Goal: Transaction & Acquisition: Purchase product/service

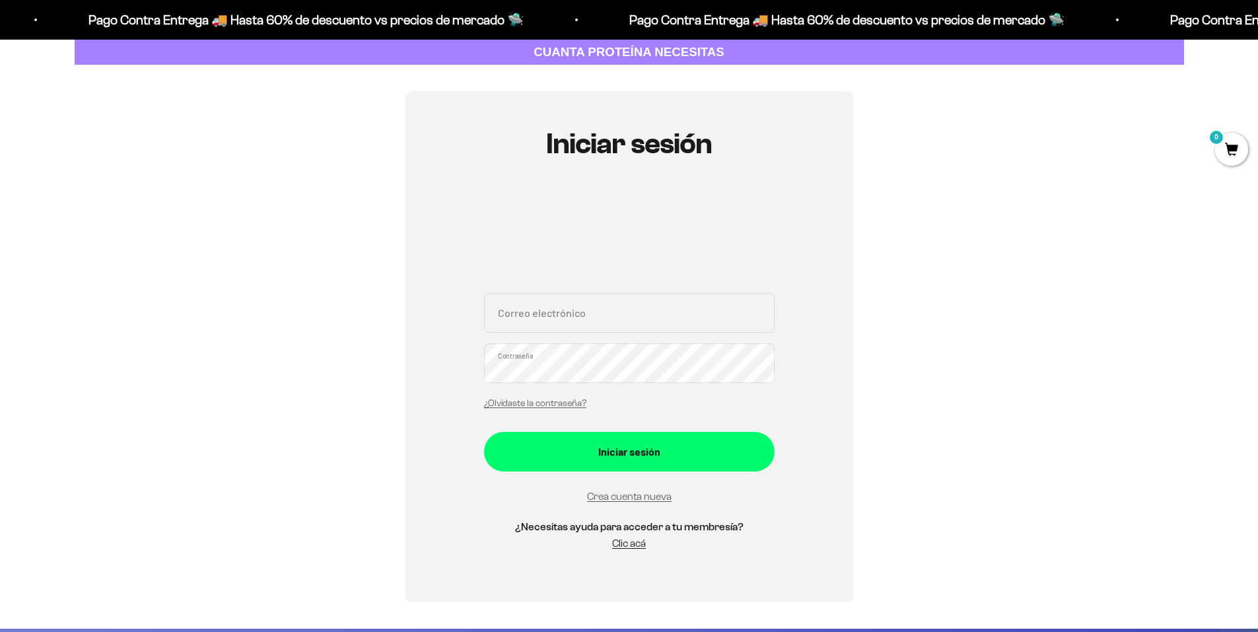
scroll to position [66, 0]
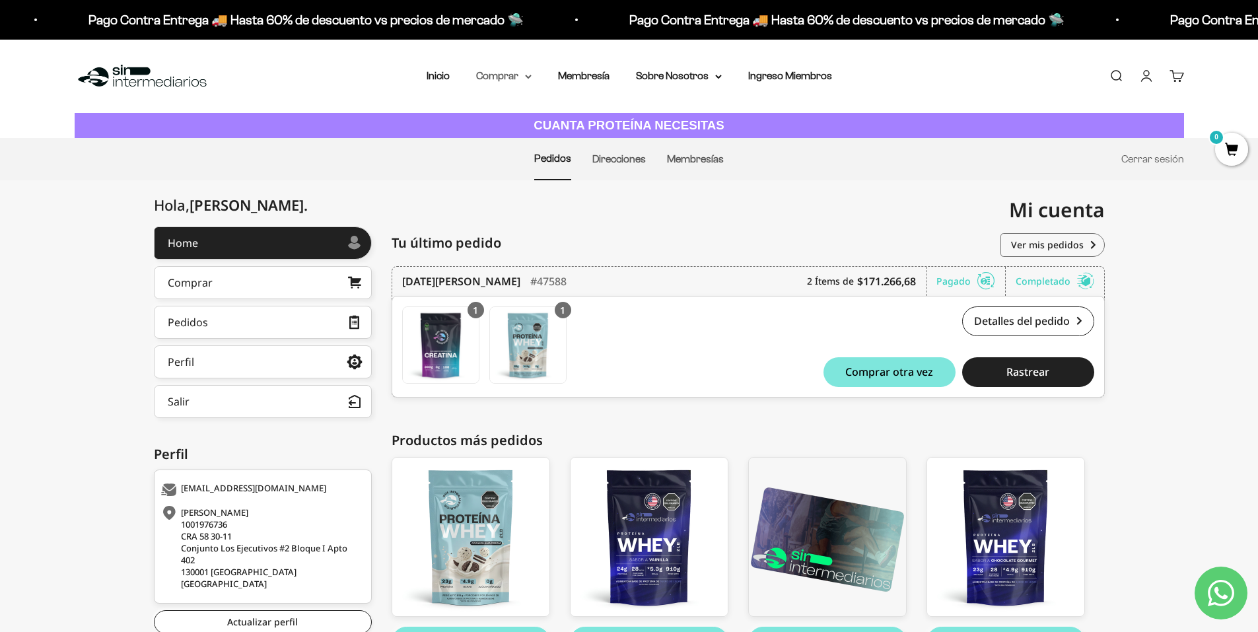
click at [503, 77] on summary "Comprar" at bounding box center [503, 75] width 55 height 17
click at [494, 116] on span "Proteínas" at bounding box center [506, 117] width 44 height 11
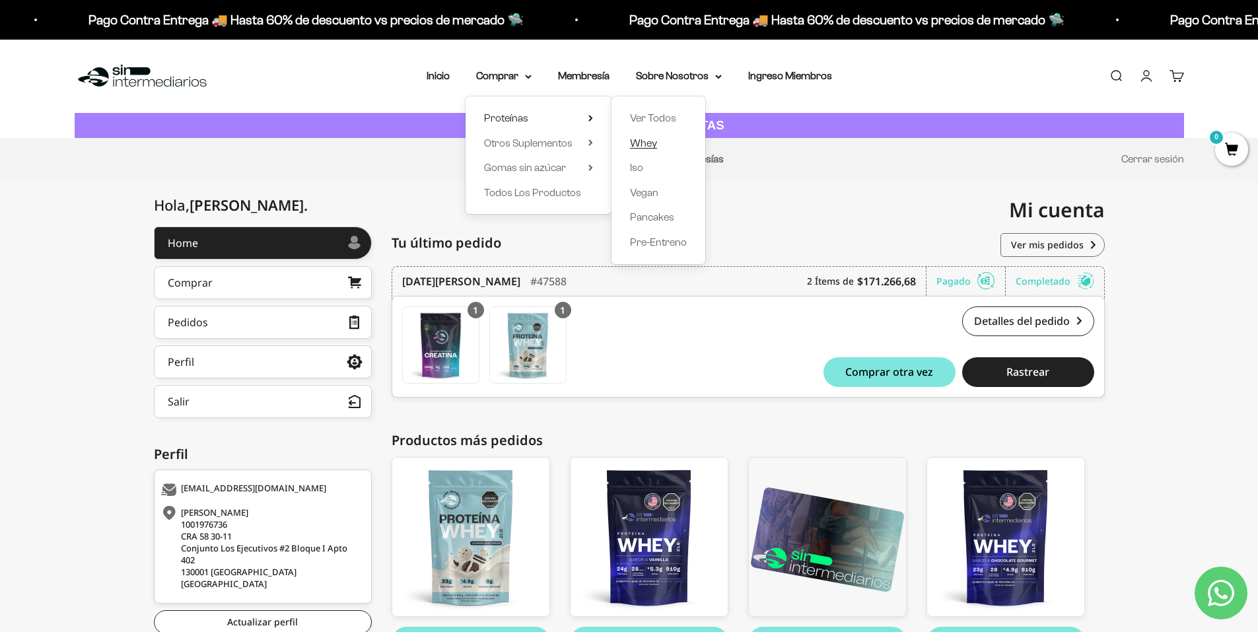
click at [644, 143] on span "Whey" at bounding box center [643, 142] width 27 height 11
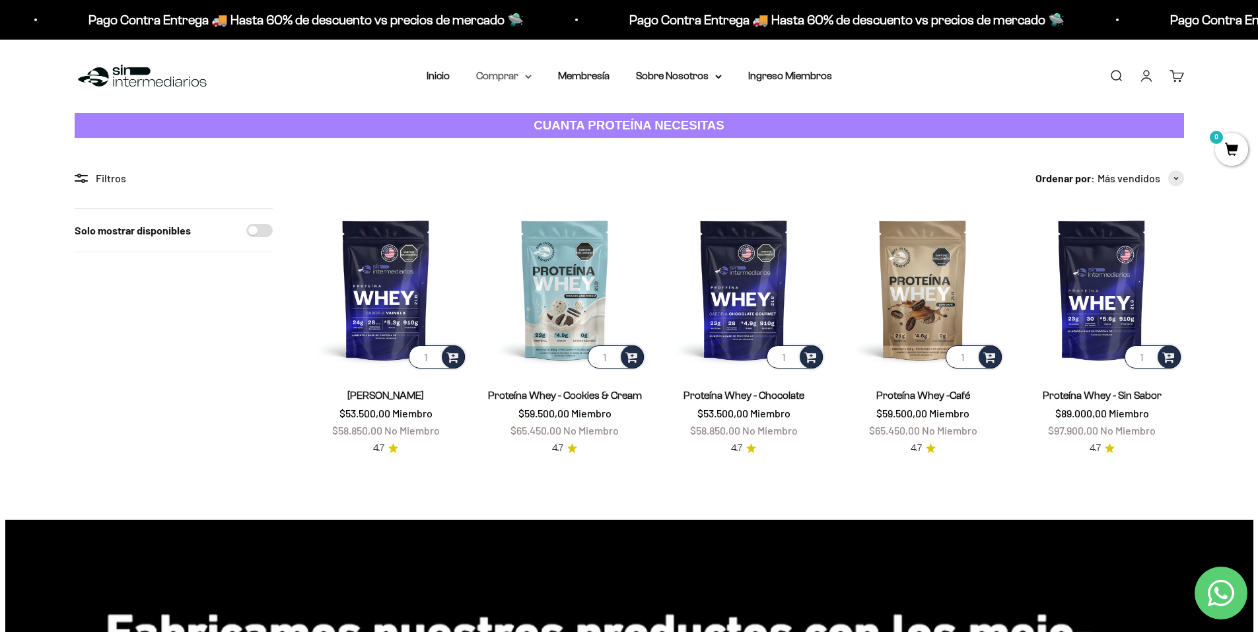
click at [504, 76] on summary "Comprar" at bounding box center [503, 75] width 55 height 17
click at [454, 79] on nav "Inicio Comprar Proteínas Ver Todos Whey Iso Vegan" at bounding box center [629, 75] width 405 height 17
click at [439, 80] on link "Inicio" at bounding box center [438, 75] width 23 height 11
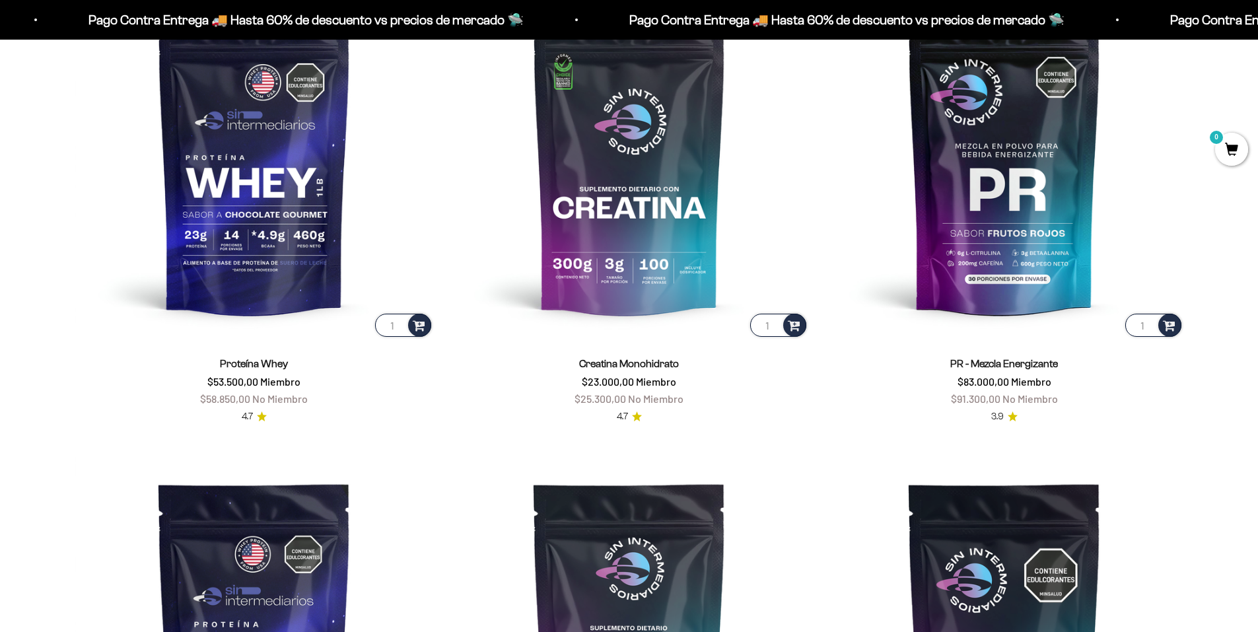
scroll to position [723, 0]
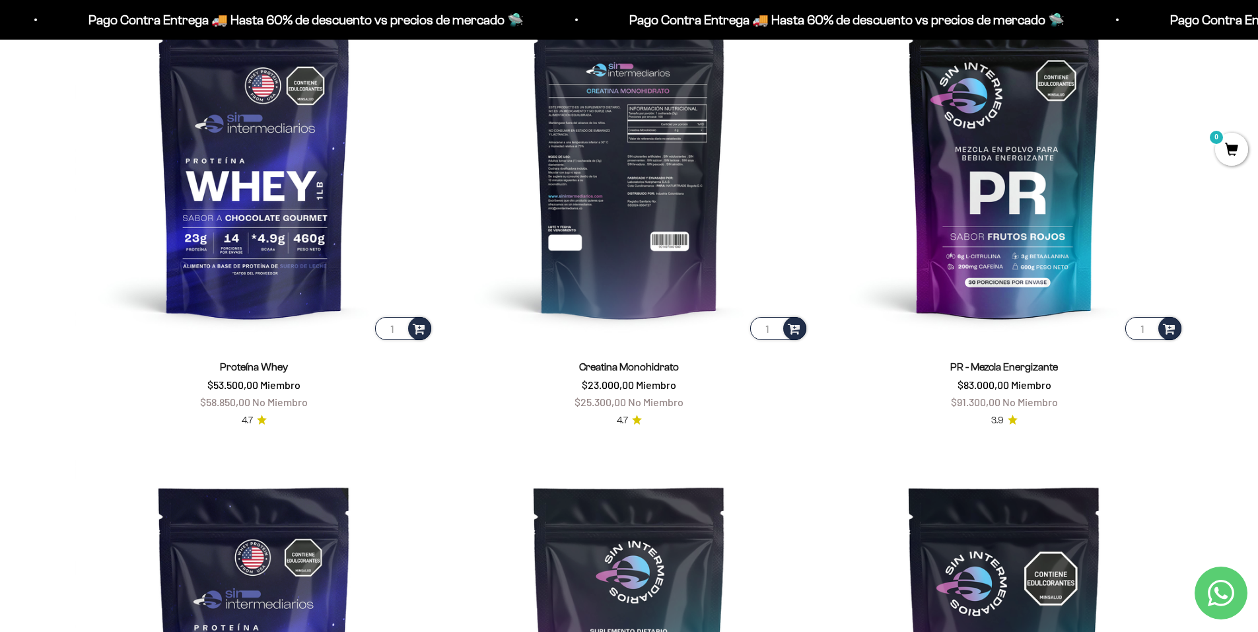
click at [673, 207] on img at bounding box center [629, 162] width 359 height 359
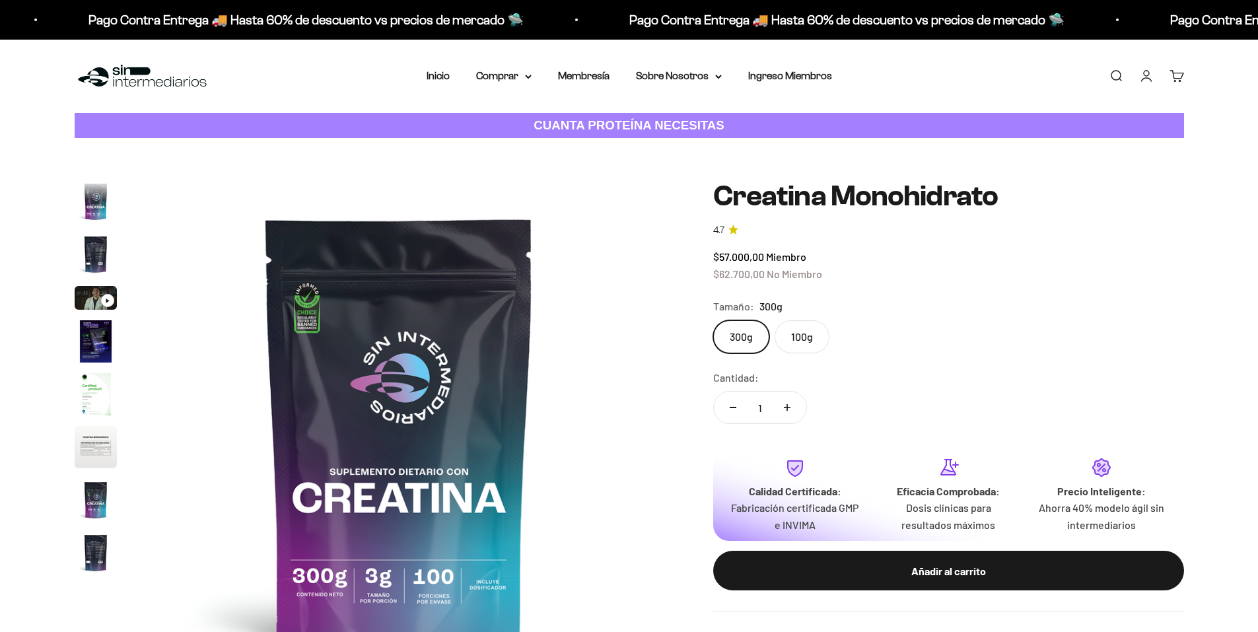
scroll to position [54, 0]
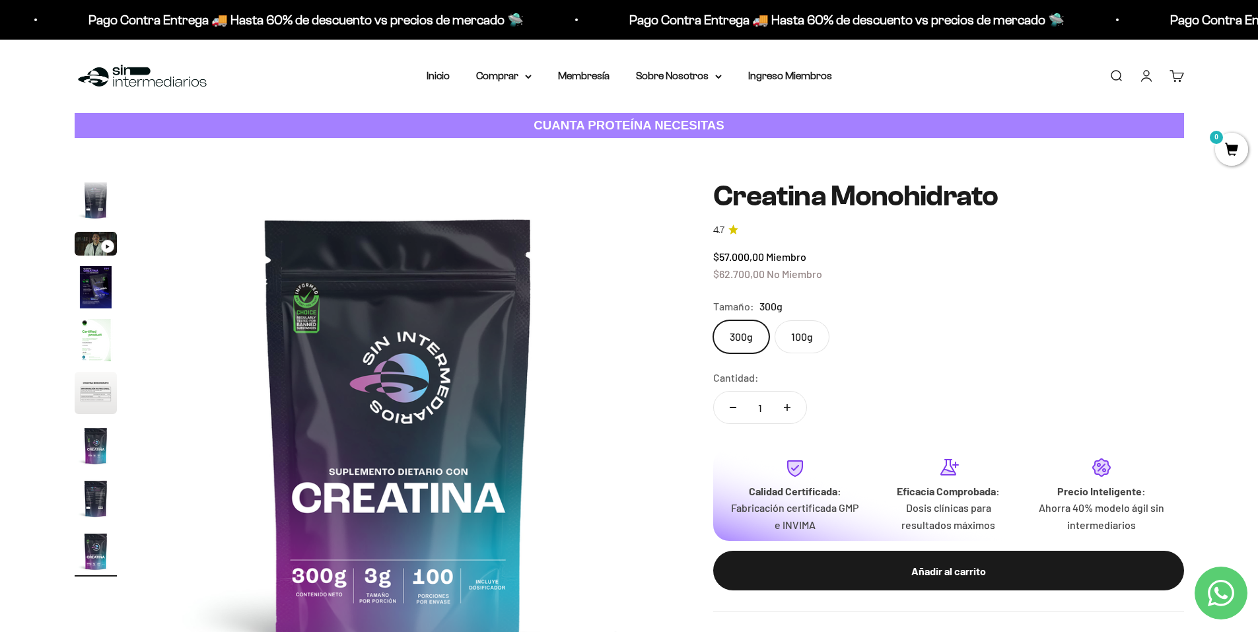
click at [814, 339] on label "100g" at bounding box center [802, 336] width 55 height 33
click at [713, 320] on input "100g" at bounding box center [712, 320] width 1 height 1
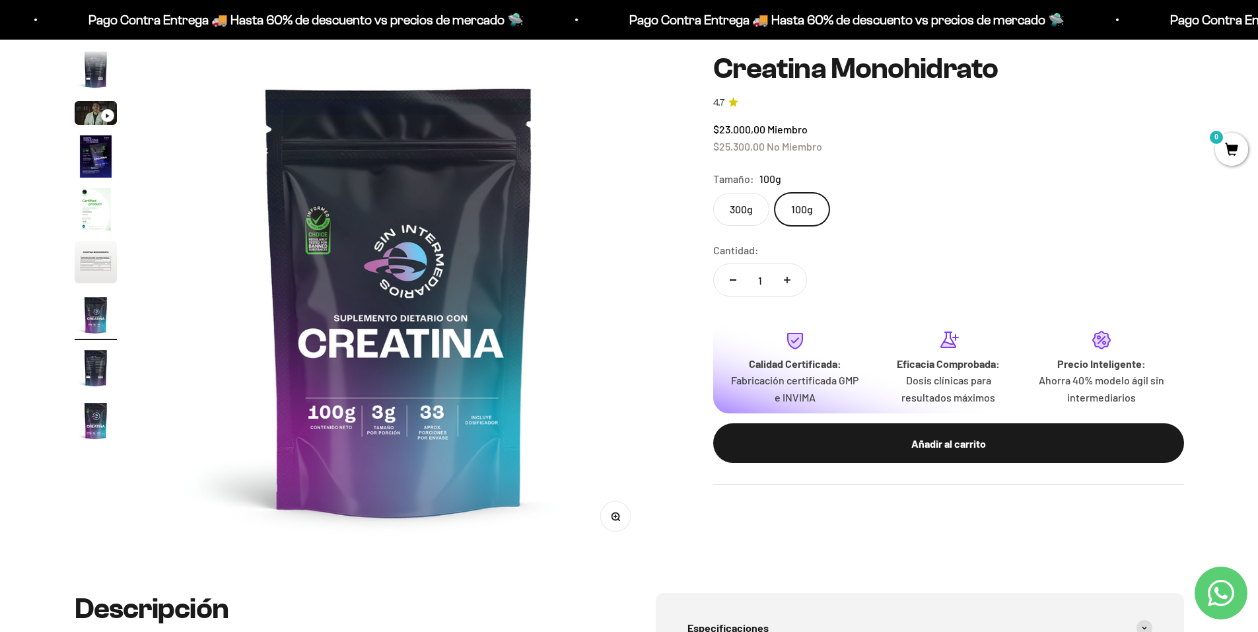
scroll to position [132, 0]
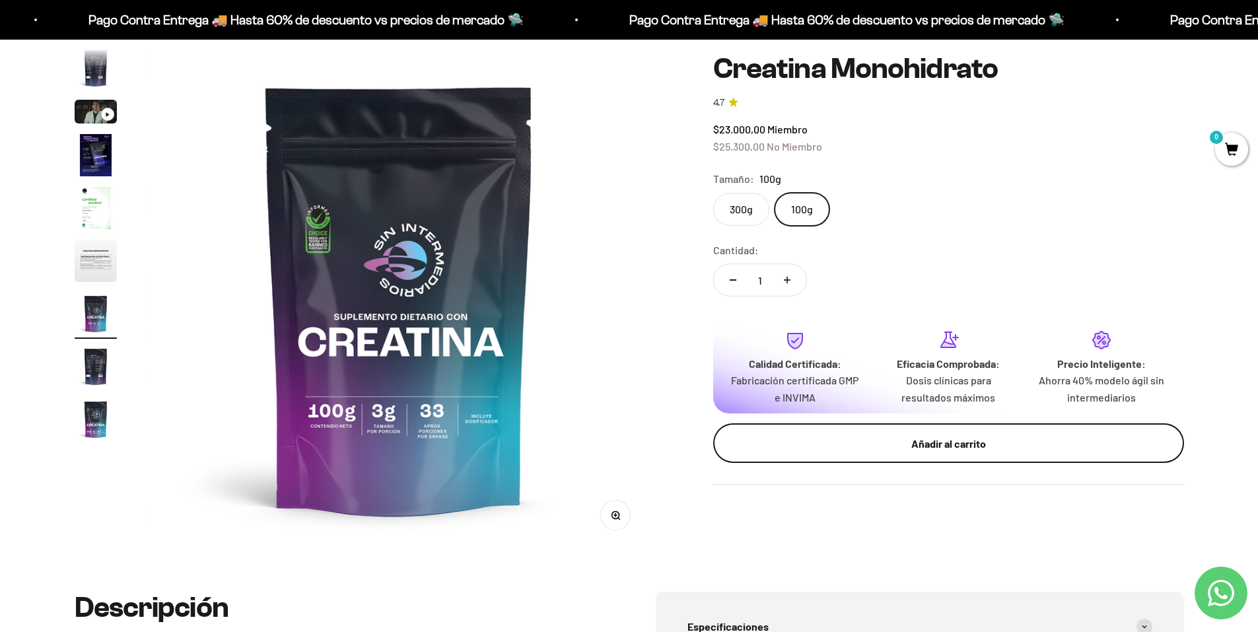
click at [971, 440] on div "Añadir al carrito" at bounding box center [949, 442] width 418 height 17
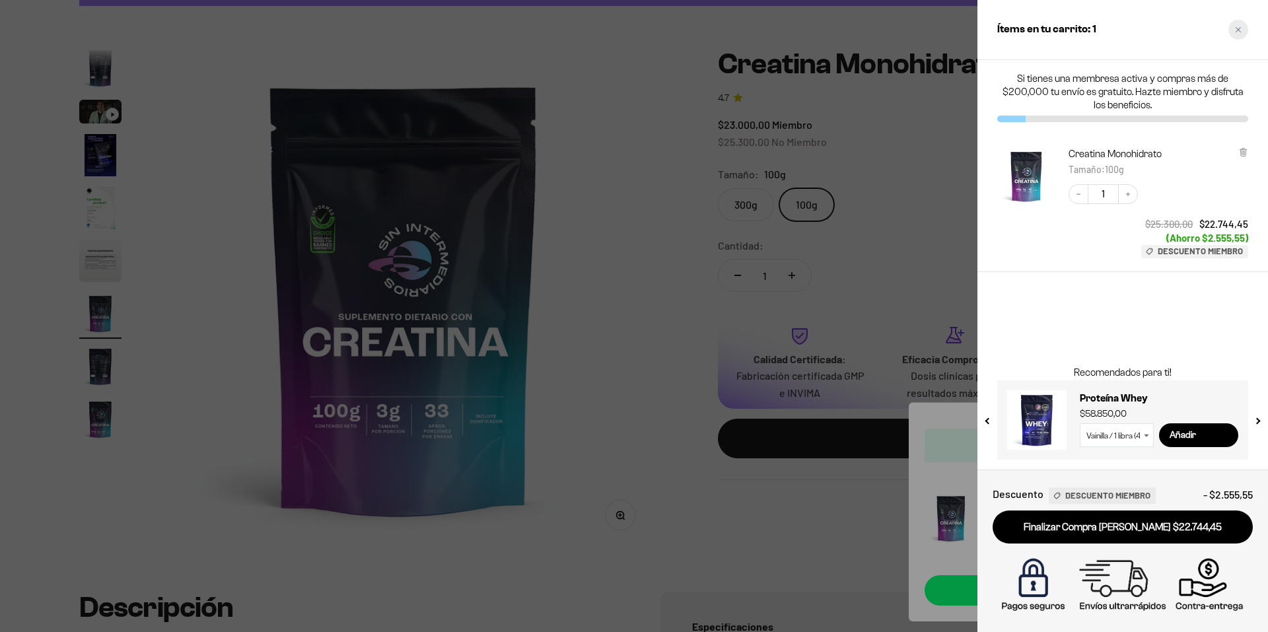
click at [1238, 27] on icon "Close cart" at bounding box center [1238, 29] width 7 height 7
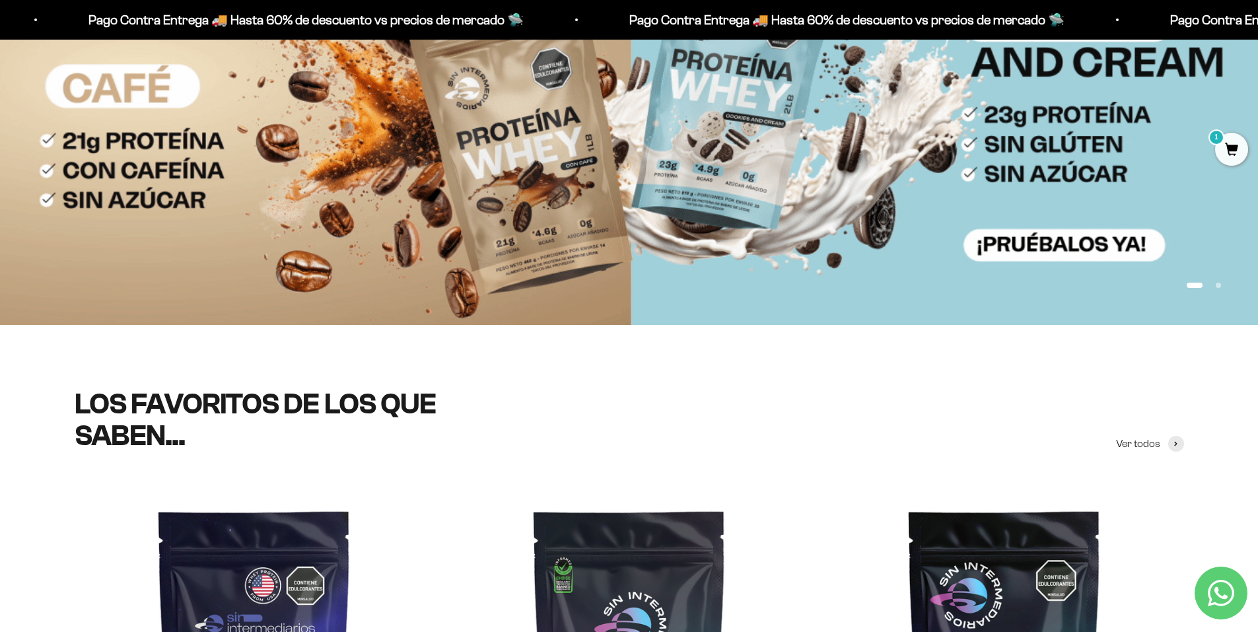
scroll to position [63, 0]
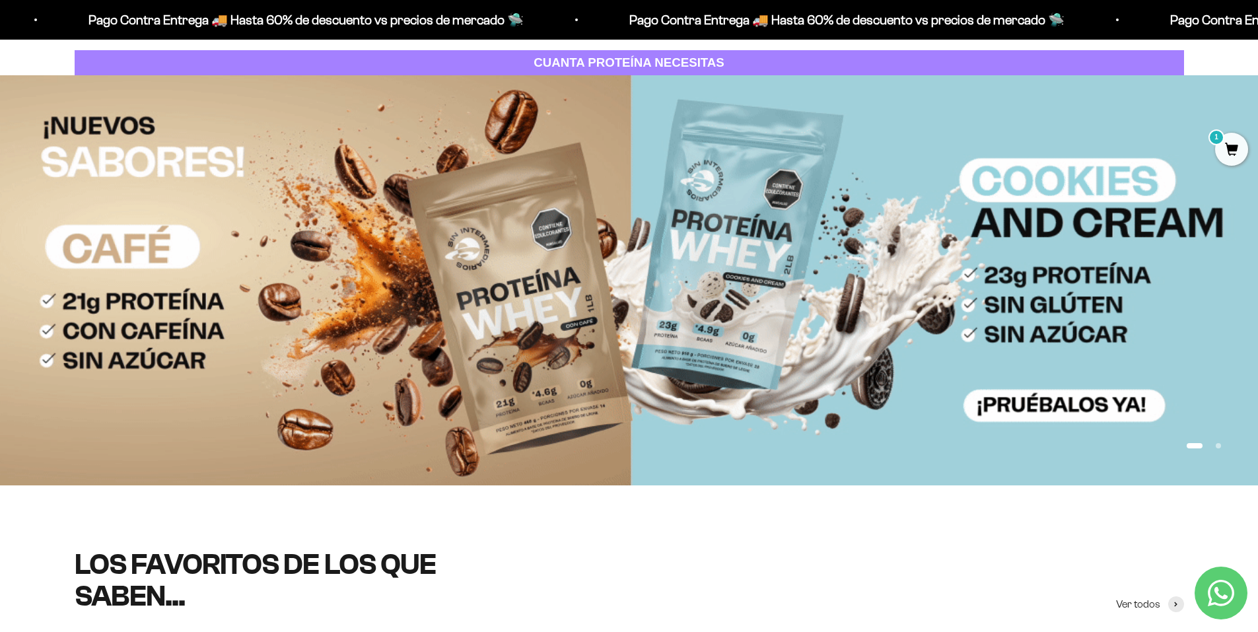
click at [481, 293] on img at bounding box center [629, 279] width 1258 height 409
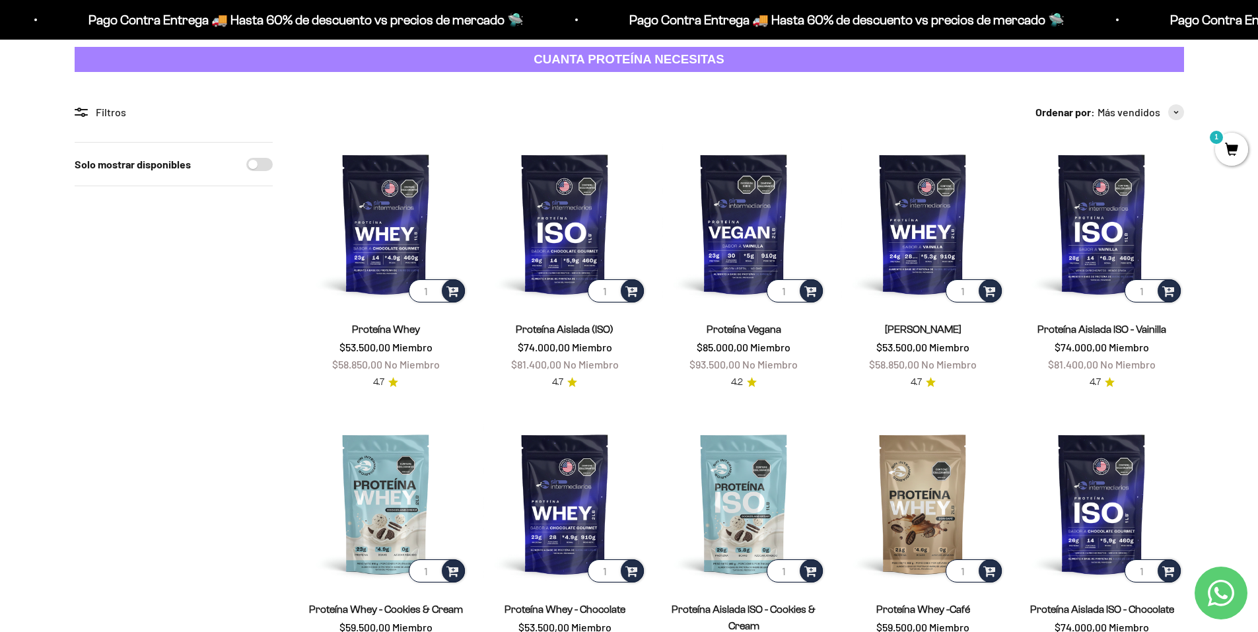
scroll to position [132, 0]
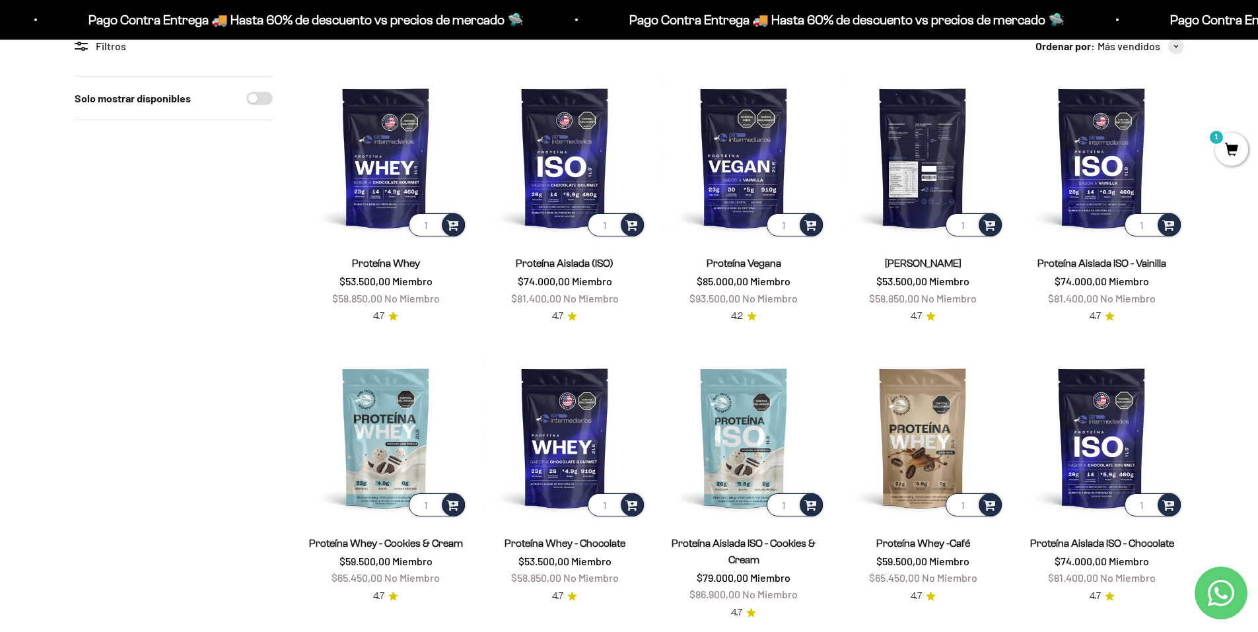
click at [913, 148] on img at bounding box center [922, 157] width 163 height 163
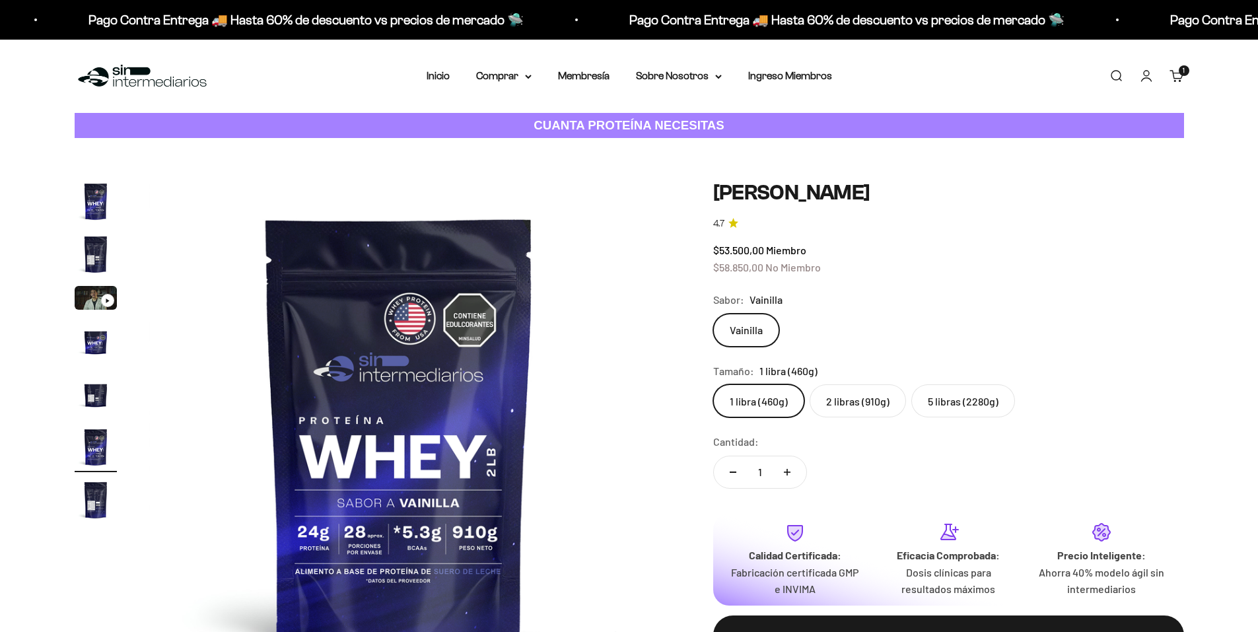
scroll to position [0, 2586]
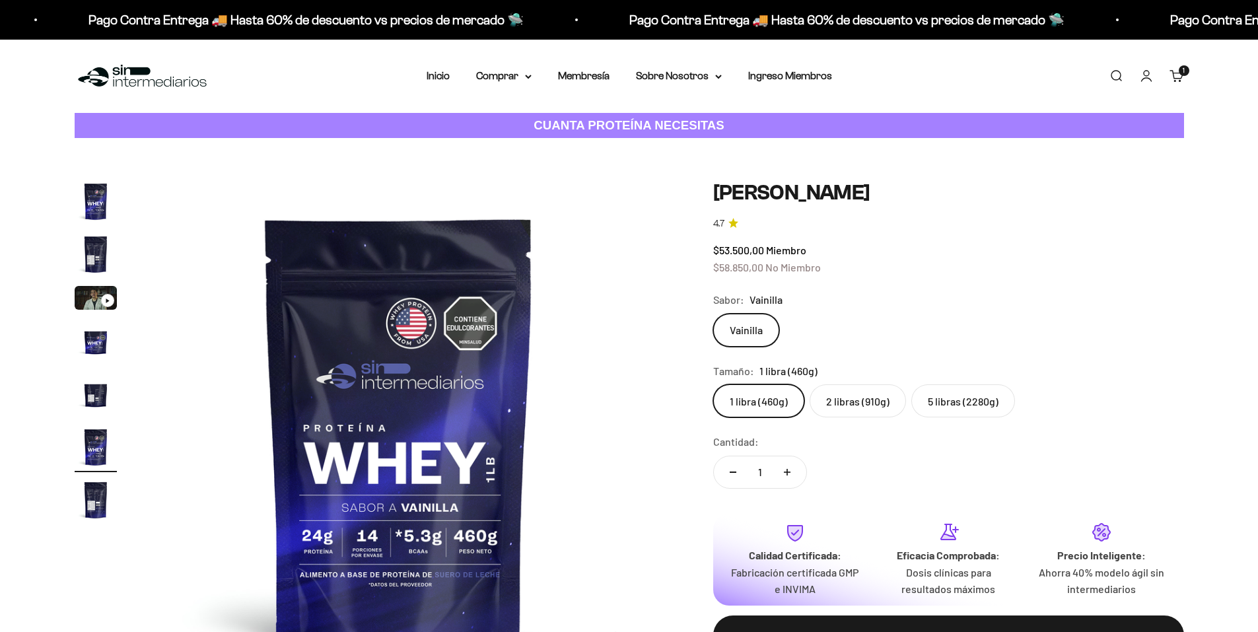
click at [880, 386] on label "2 libras (910g)" at bounding box center [858, 400] width 96 height 33
click at [713, 384] on input "2 libras (910g)" at bounding box center [712, 384] width 1 height 1
radio input "true"
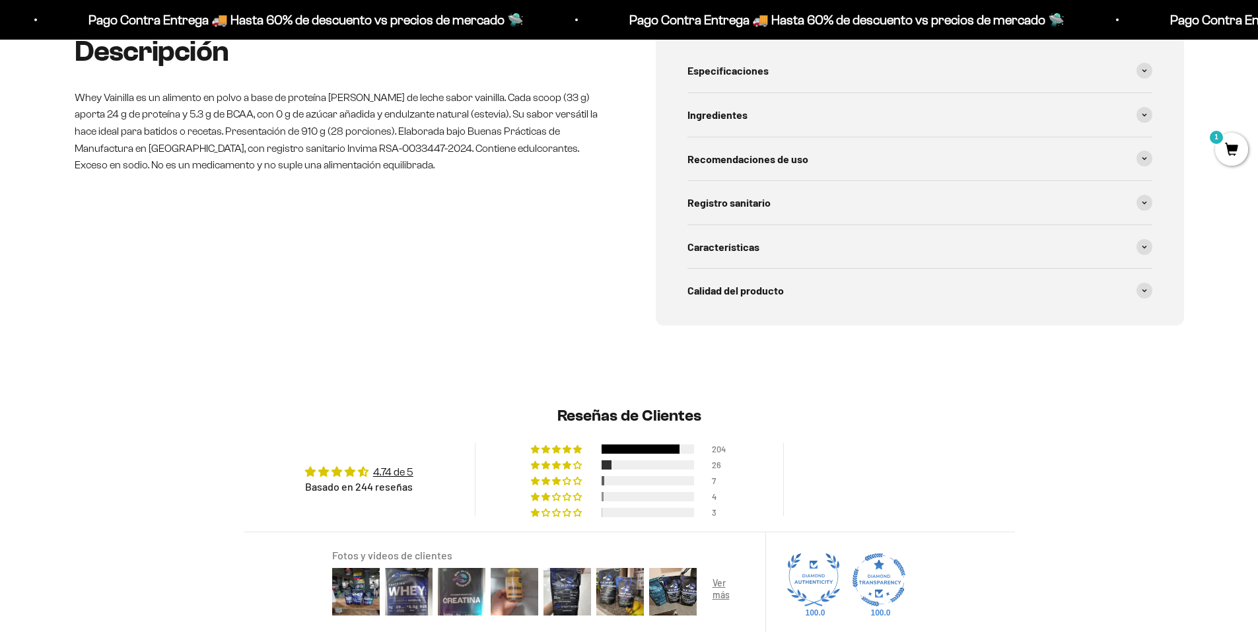
scroll to position [792, 0]
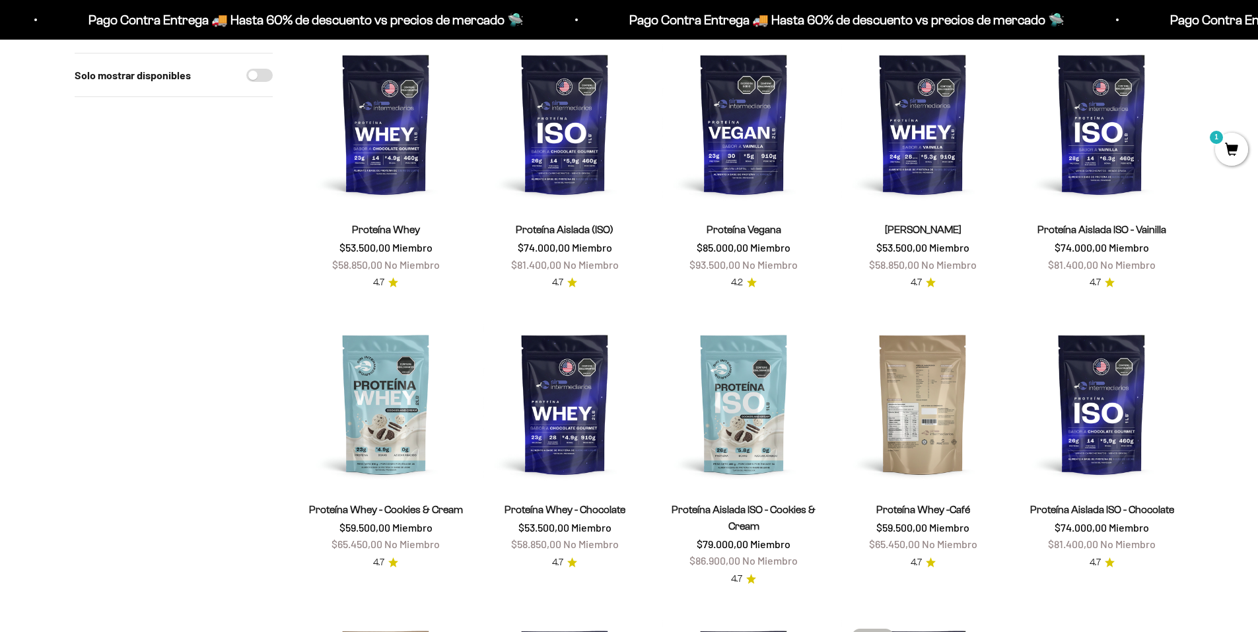
scroll to position [264, 0]
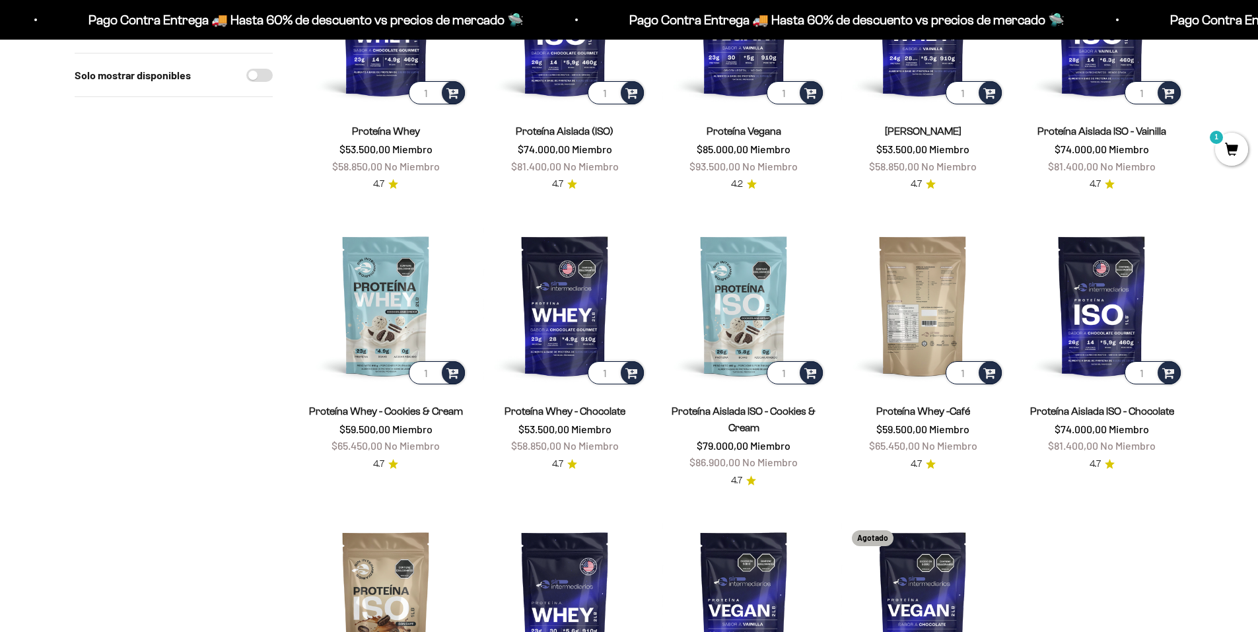
click at [922, 306] on img at bounding box center [922, 305] width 163 height 163
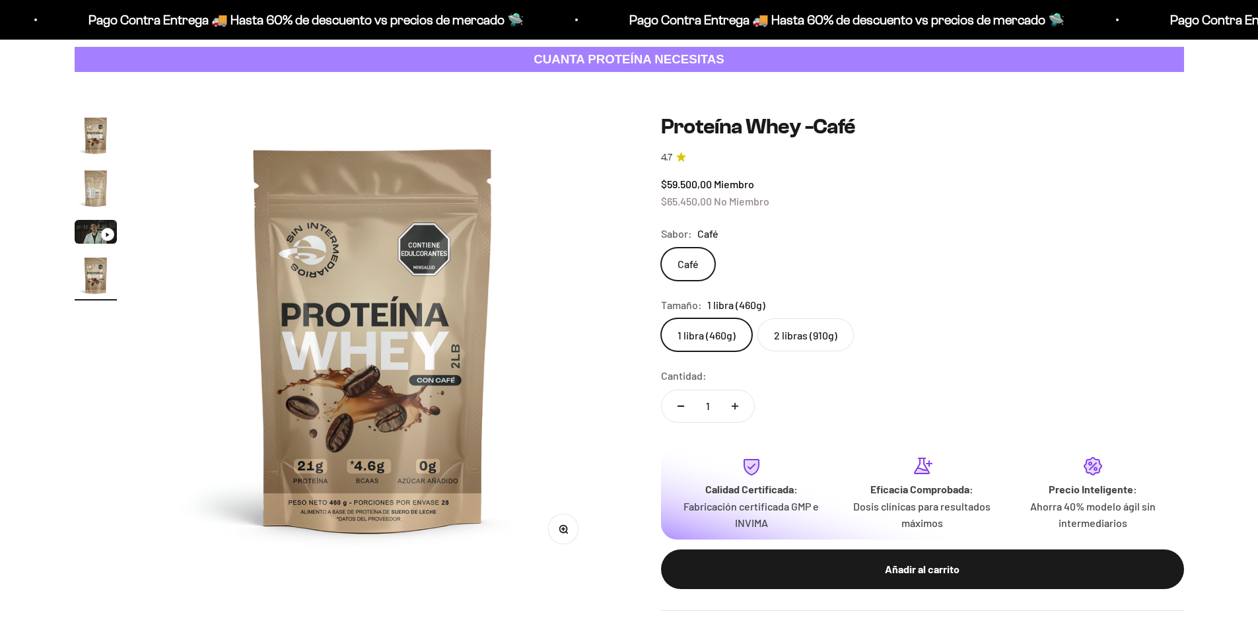
scroll to position [0, 1395]
click at [817, 345] on label "2 libras (910g)" at bounding box center [805, 334] width 96 height 33
click at [661, 318] on input "2 libras (910g)" at bounding box center [660, 318] width 1 height 1
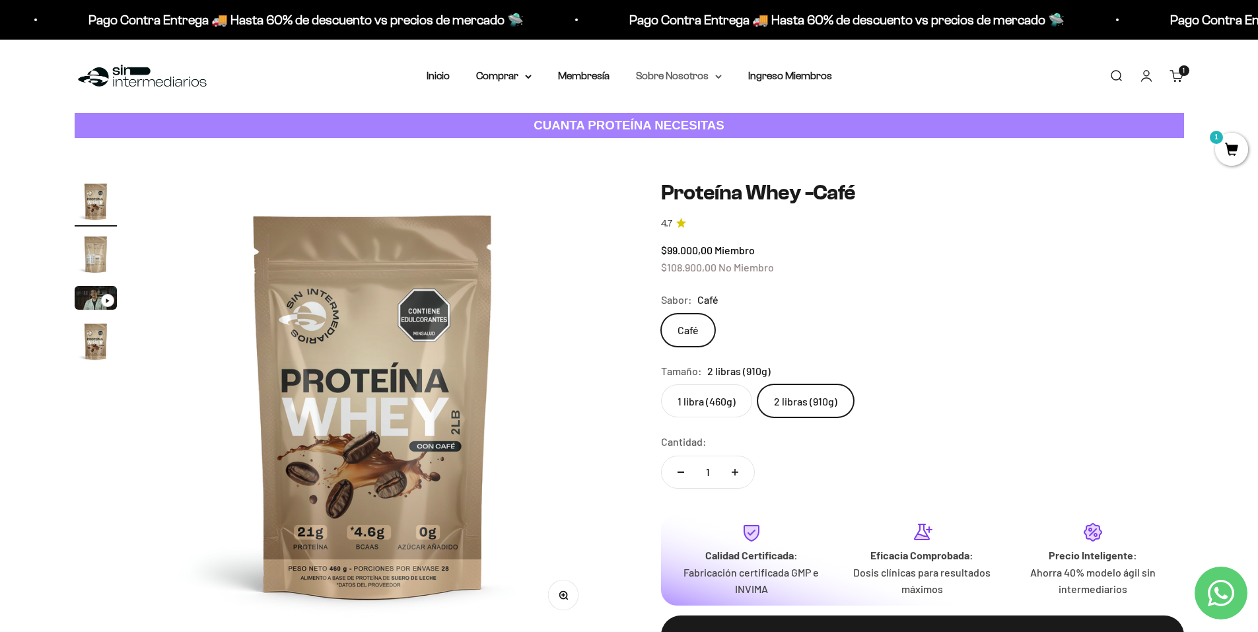
click at [692, 78] on summary "Sobre Nosotros" at bounding box center [679, 75] width 86 height 17
click at [511, 75] on summary "Comprar" at bounding box center [503, 75] width 55 height 17
click at [1143, 81] on link "Cuenta" at bounding box center [1146, 76] width 15 height 15
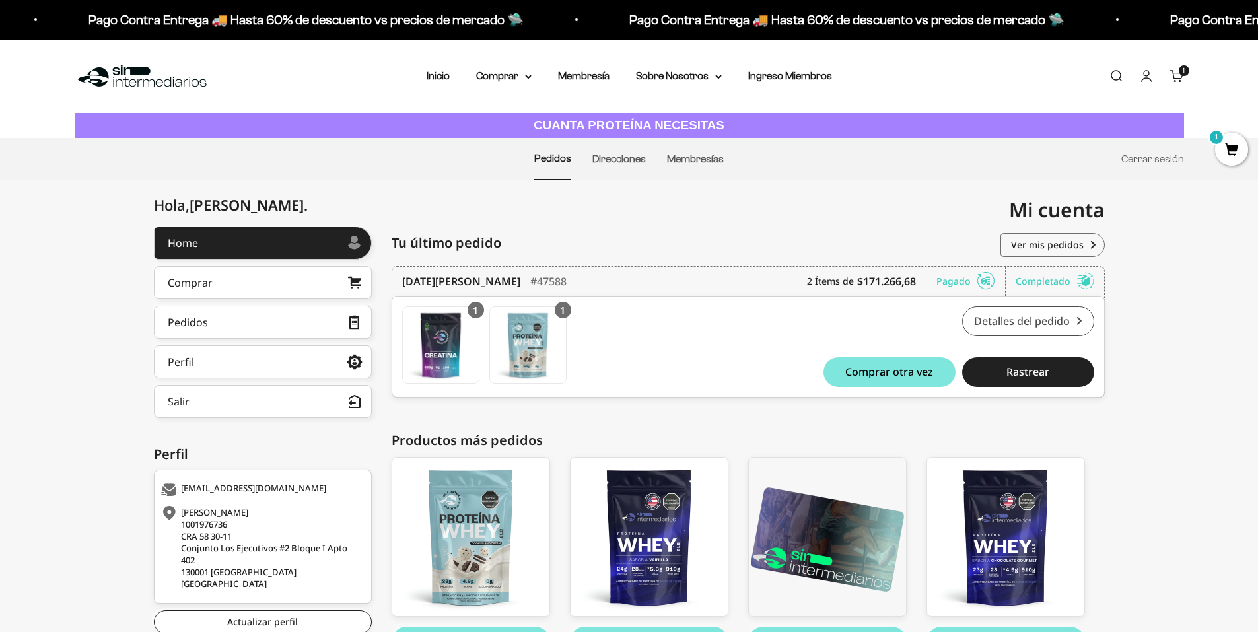
click at [1040, 316] on link "Detalles del pedido" at bounding box center [1028, 321] width 132 height 30
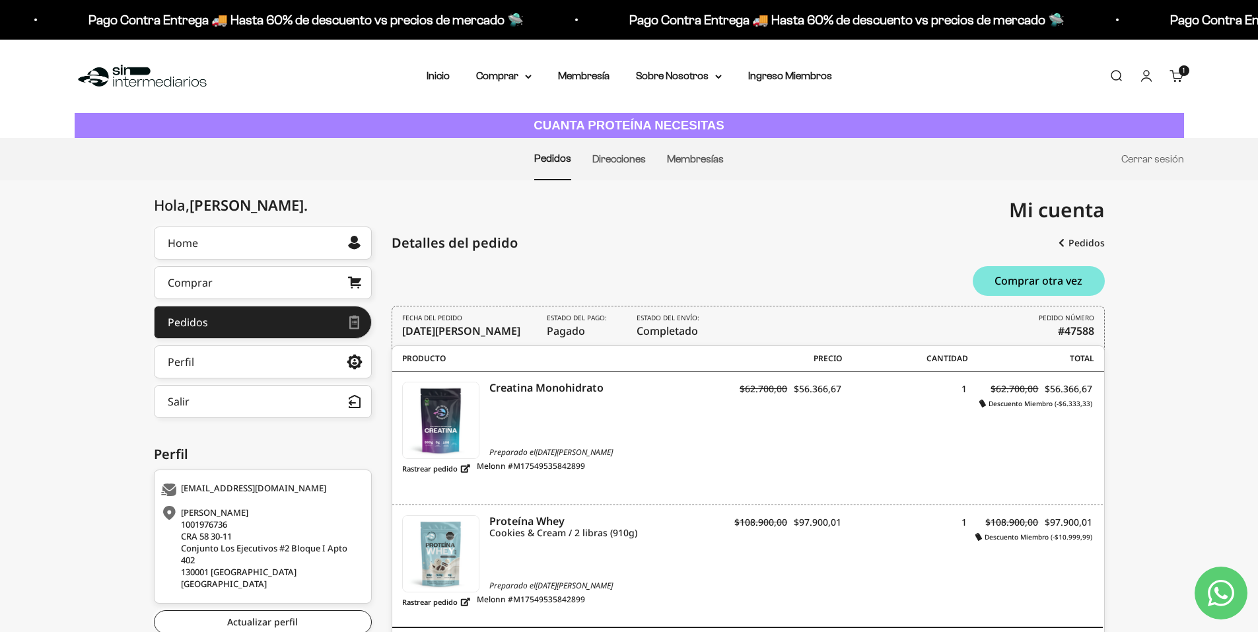
click at [442, 83] on li "Inicio" at bounding box center [438, 75] width 23 height 17
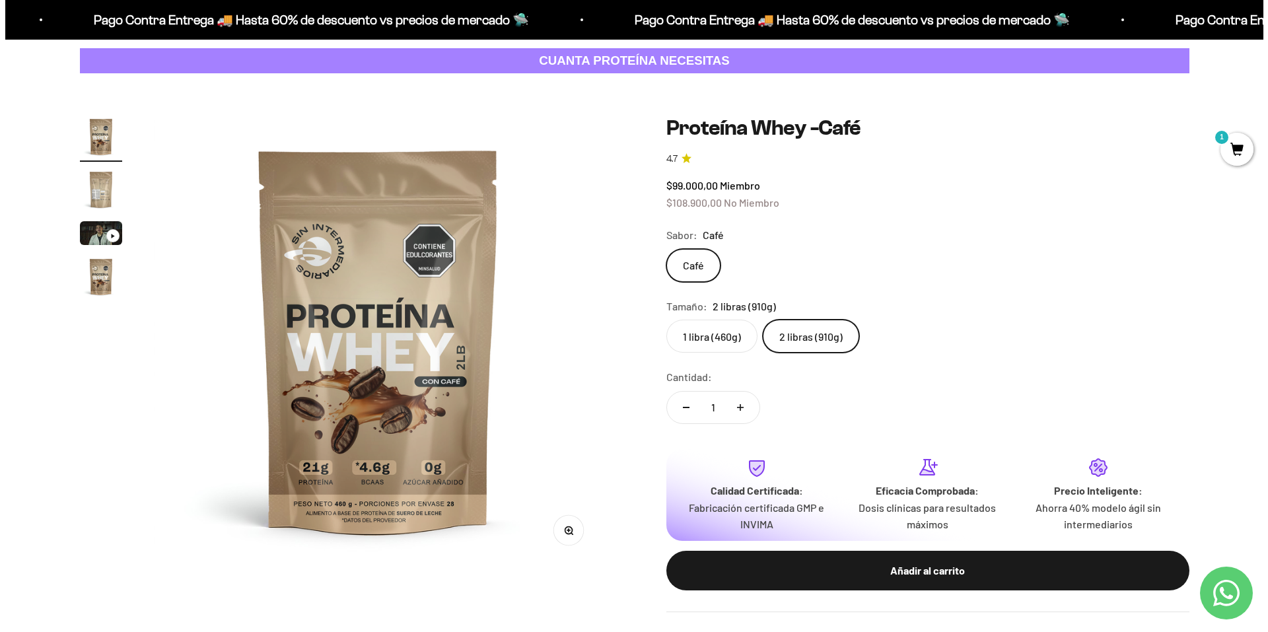
scroll to position [88, 0]
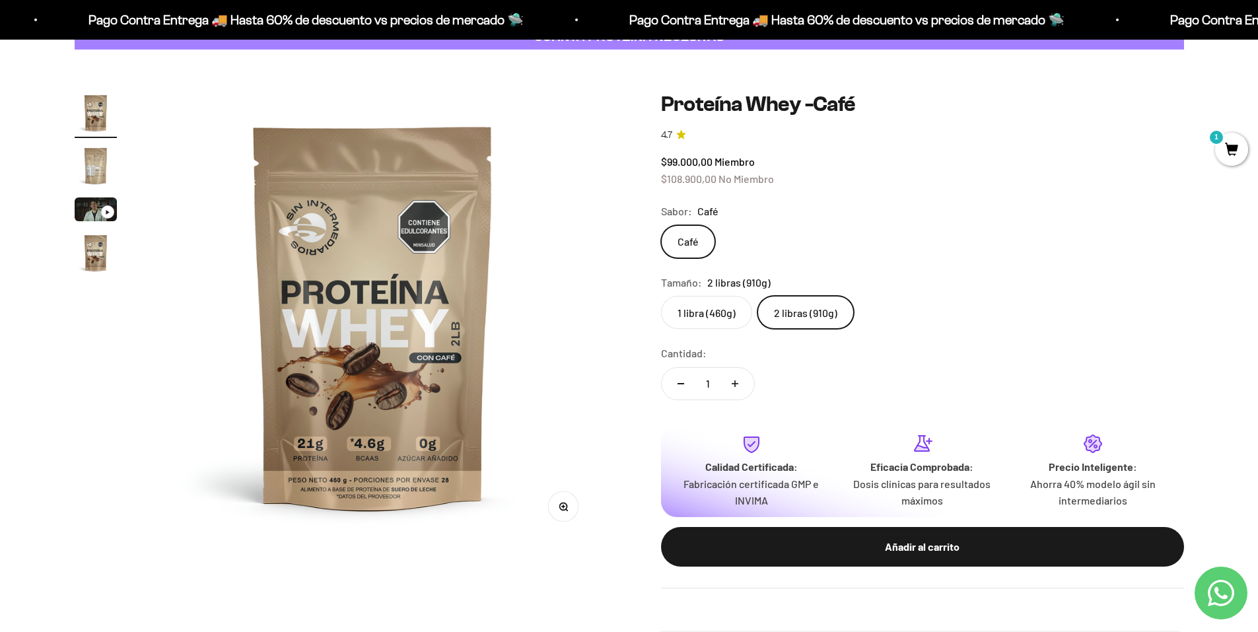
click at [953, 540] on div "Añadir al carrito" at bounding box center [922, 546] width 470 height 17
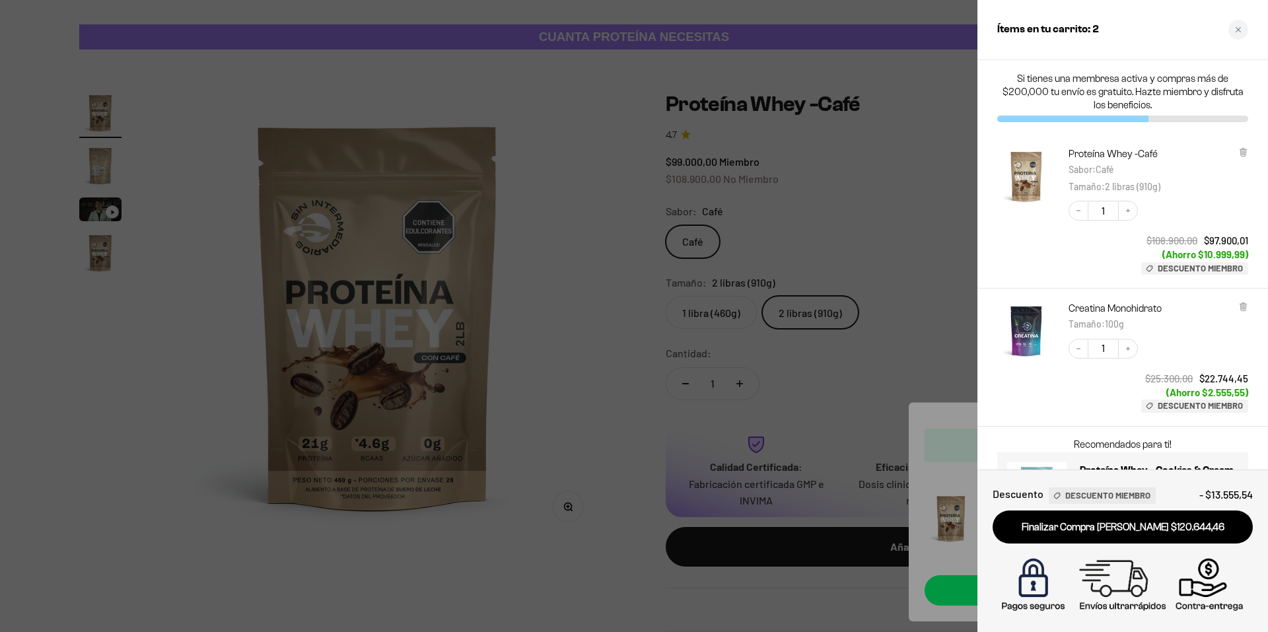
click at [938, 242] on div at bounding box center [634, 316] width 1268 height 632
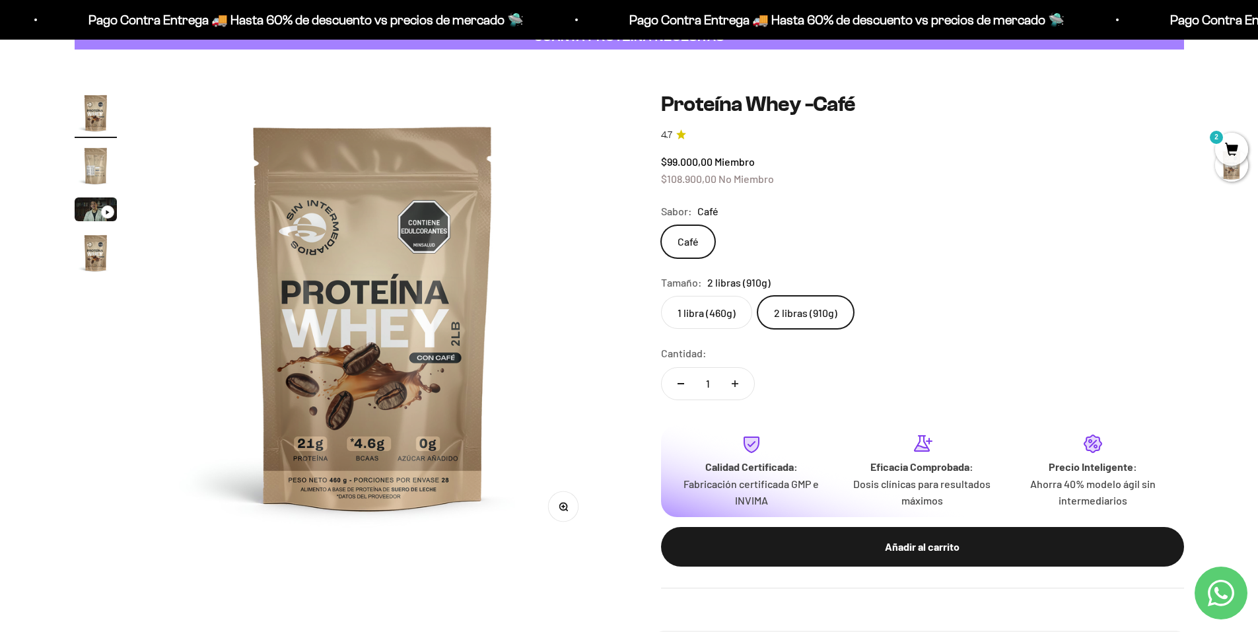
click at [1229, 141] on span "2" at bounding box center [1231, 149] width 33 height 33
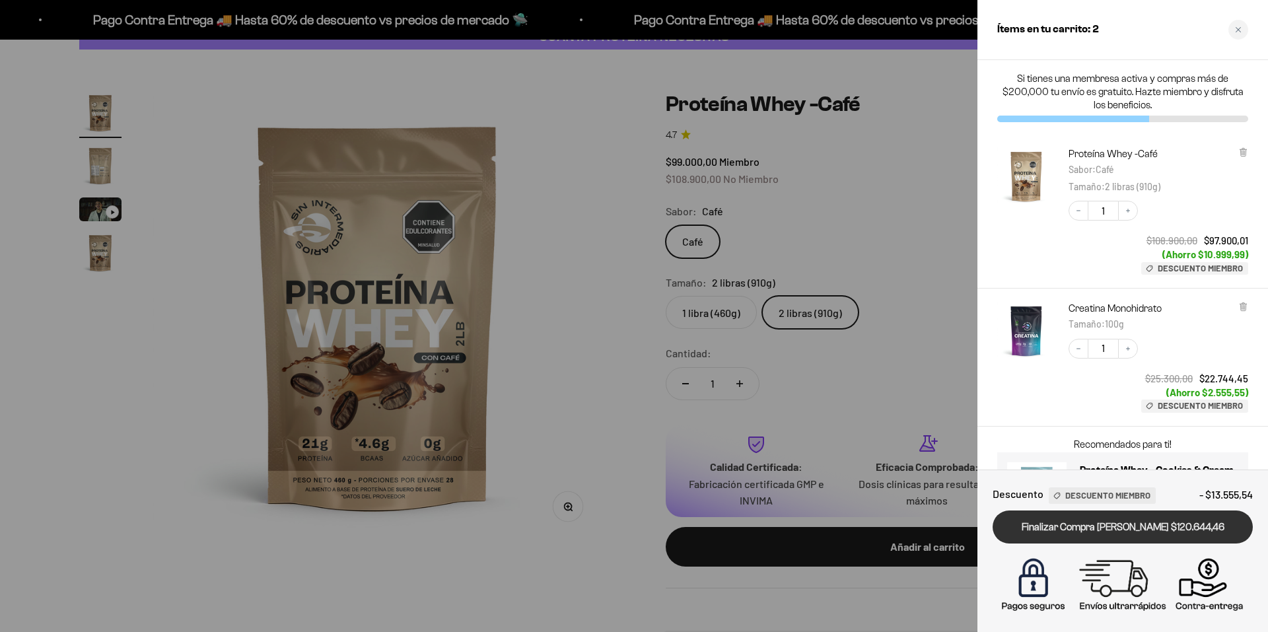
click at [1147, 530] on link "Finalizar Compra [PERSON_NAME] $120.644,46" at bounding box center [1122, 527] width 260 height 34
